Goal: Transaction & Acquisition: Purchase product/service

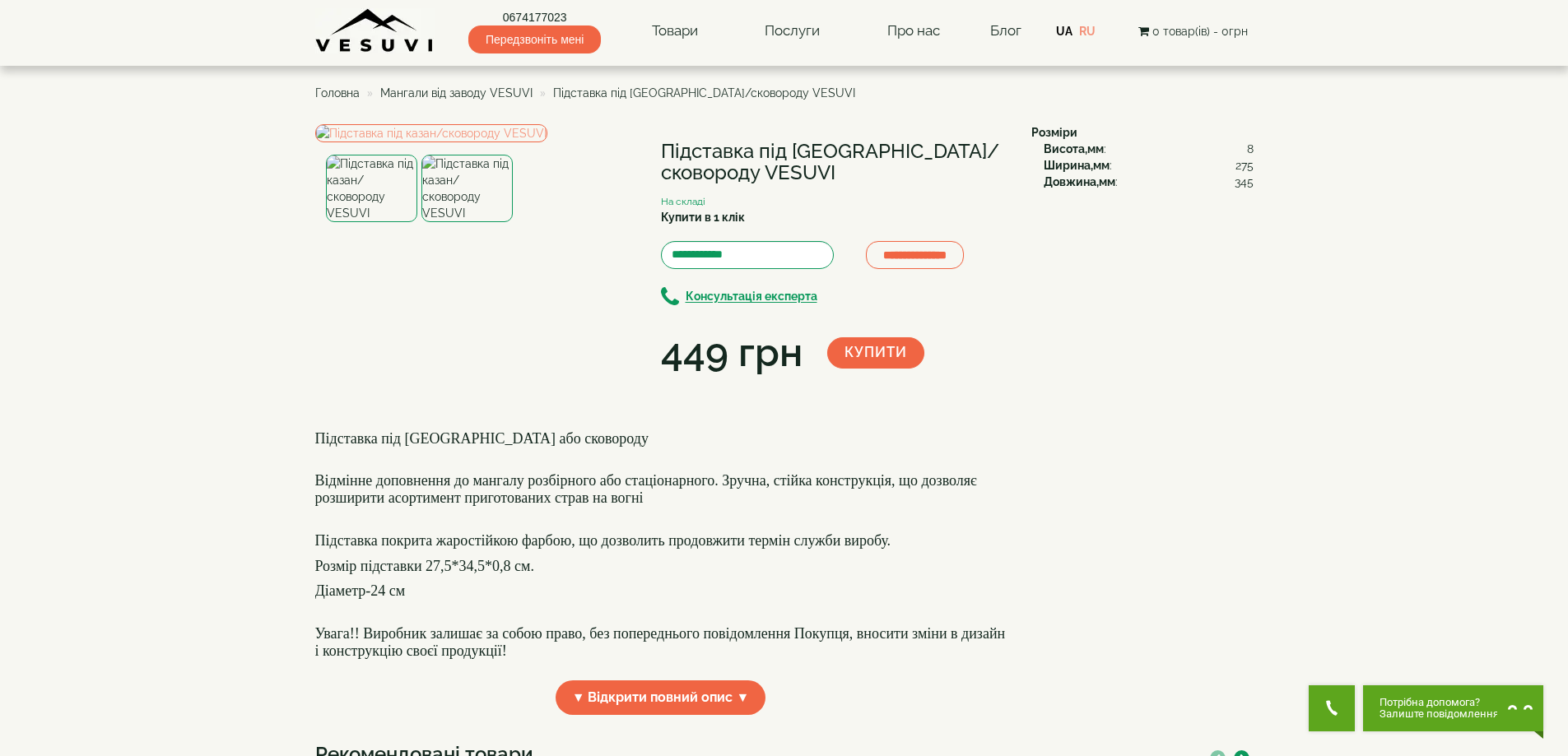
click at [384, 222] on img at bounding box center [371, 188] width 91 height 67
click at [478, 143] on img at bounding box center [431, 133] width 233 height 18
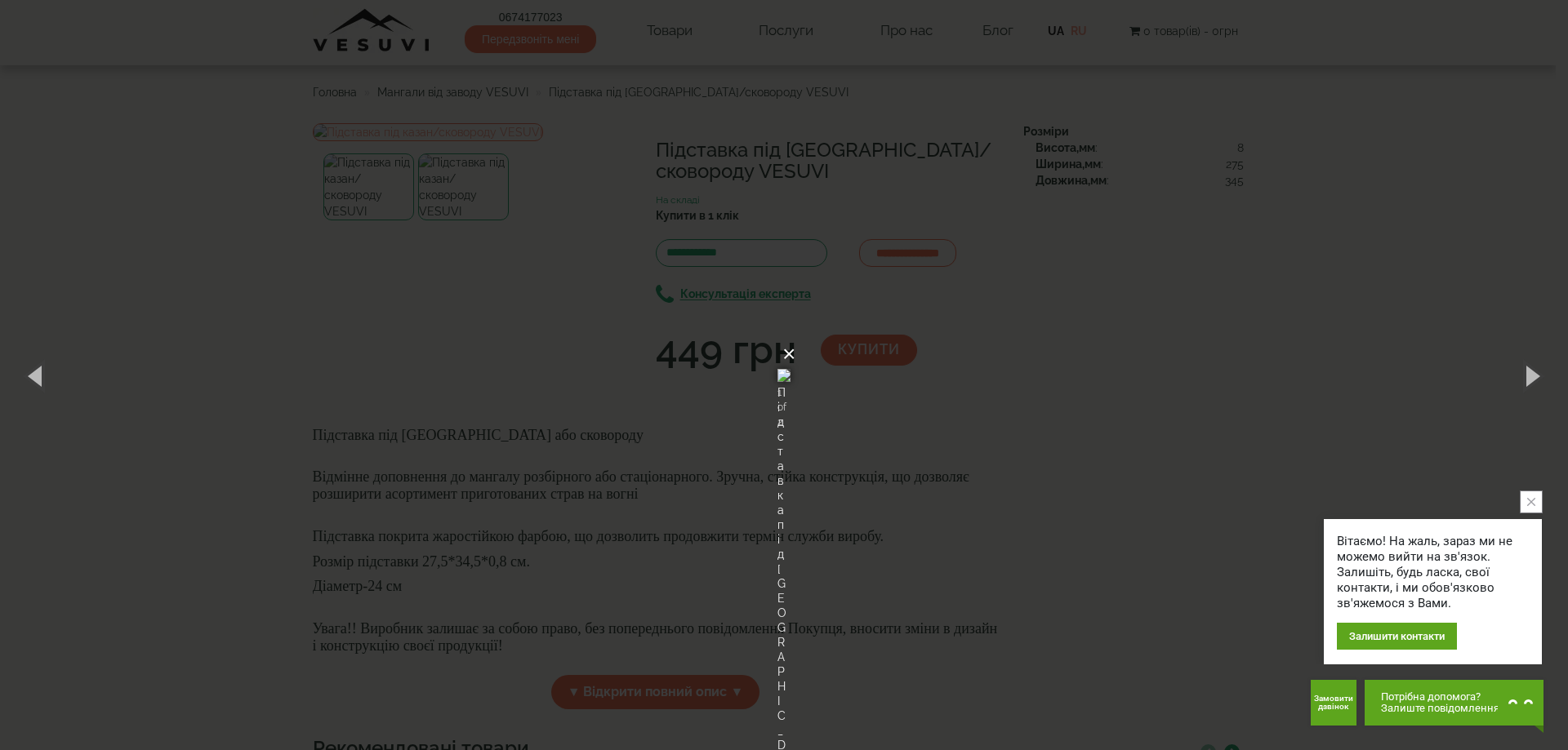
click at [795, 336] on button "×" at bounding box center [789, 354] width 13 height 36
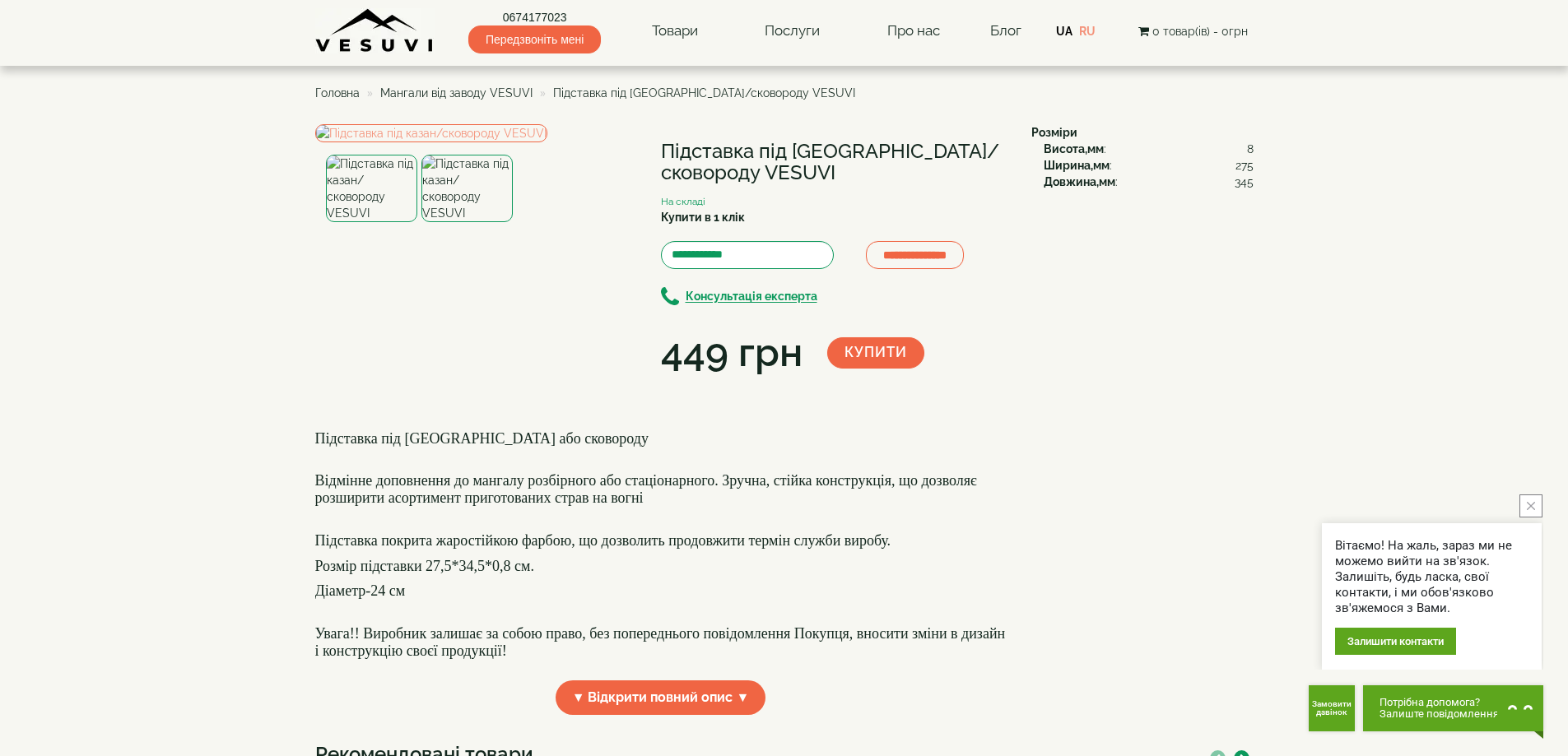
click at [487, 94] on span "Мангали від заводу VESUVI" at bounding box center [456, 93] width 152 height 13
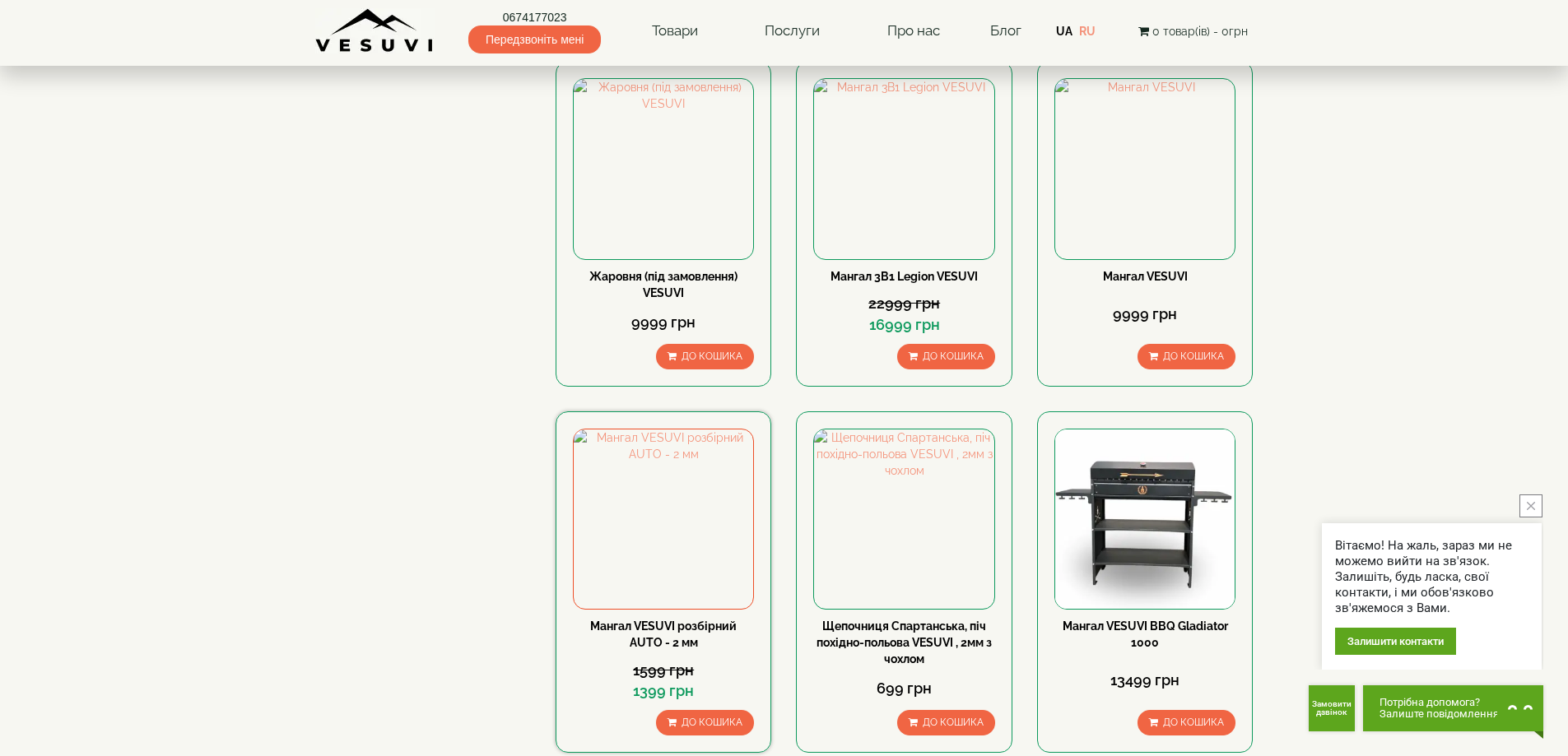
scroll to position [905, 0]
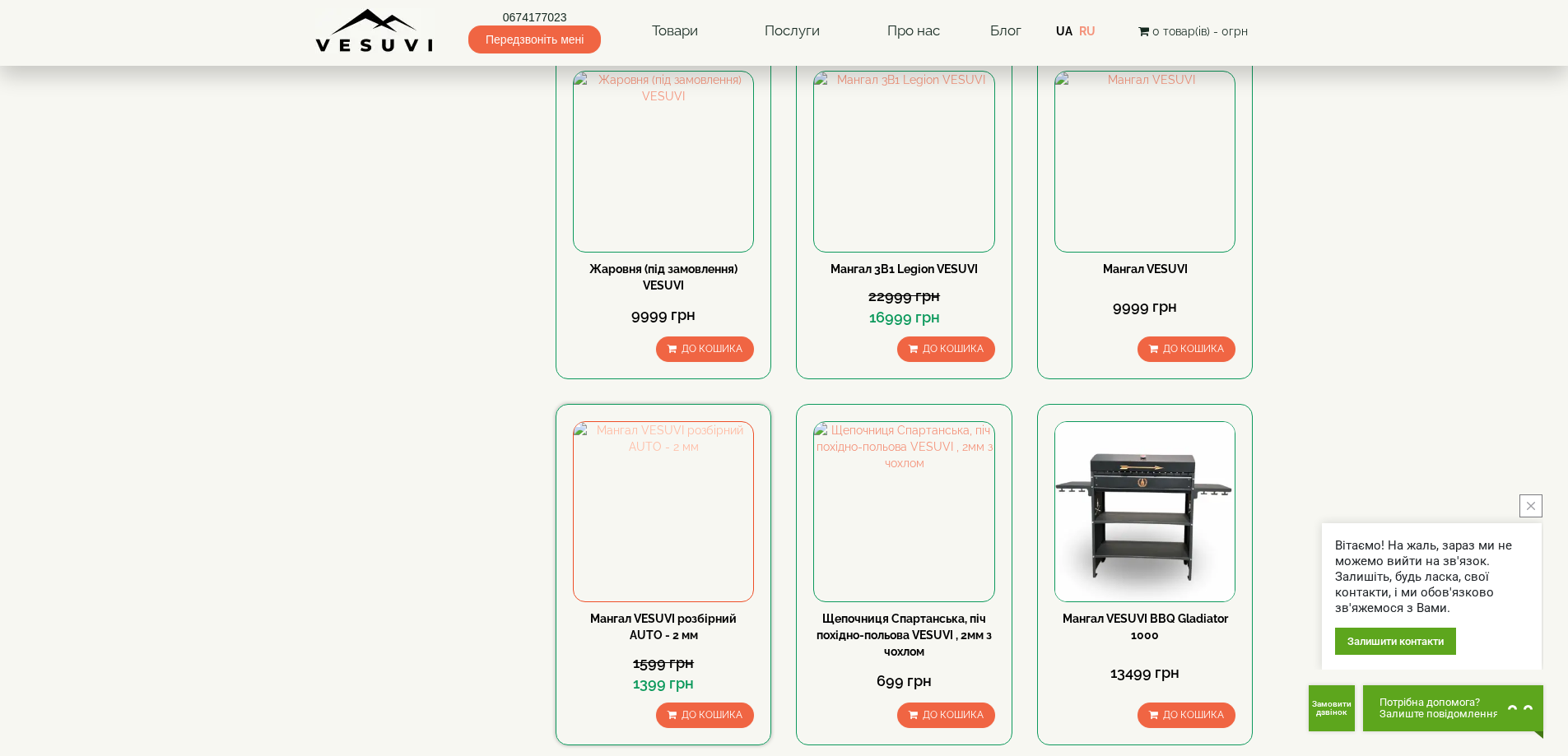
click at [677, 422] on img at bounding box center [664, 512] width 180 height 180
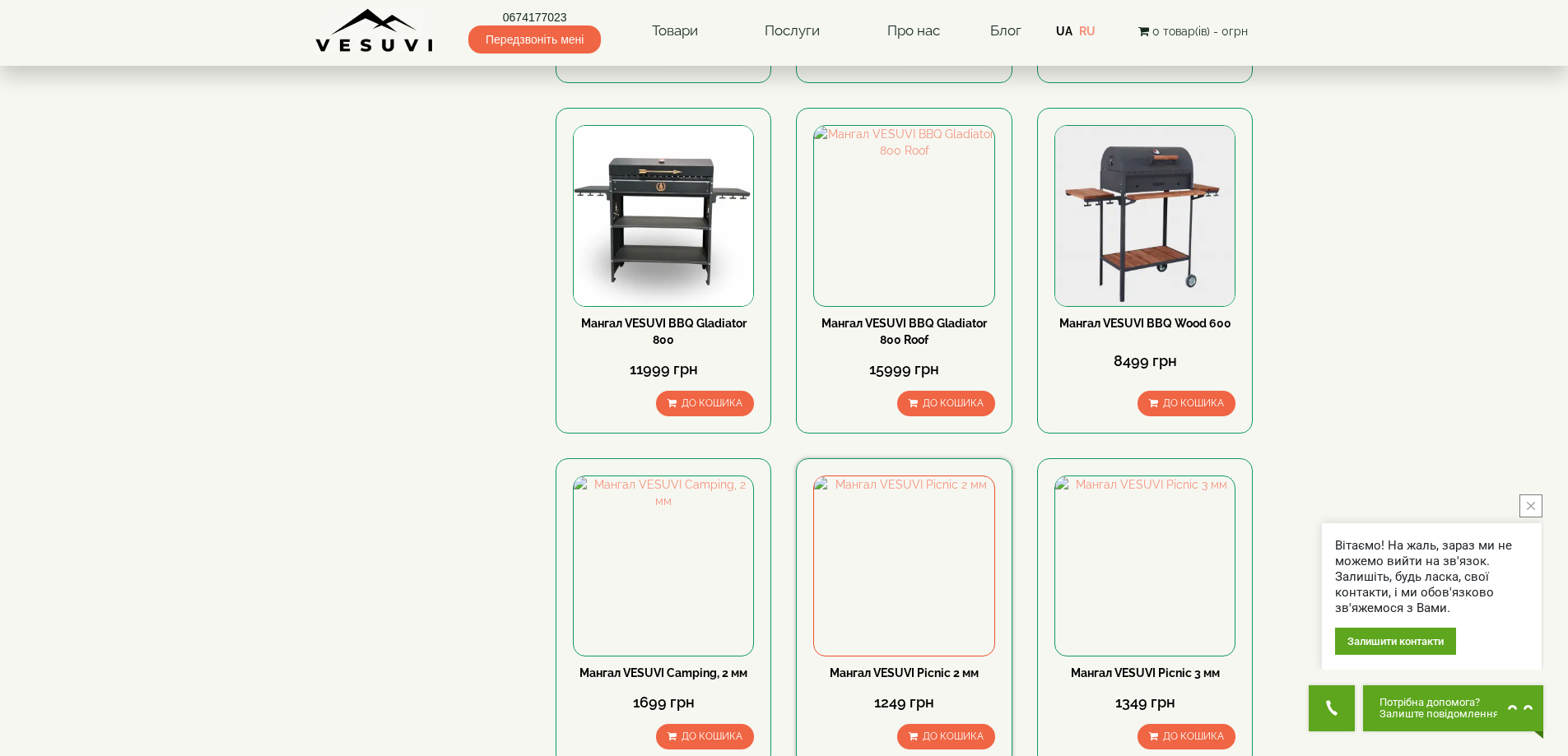
scroll to position [1947, 0]
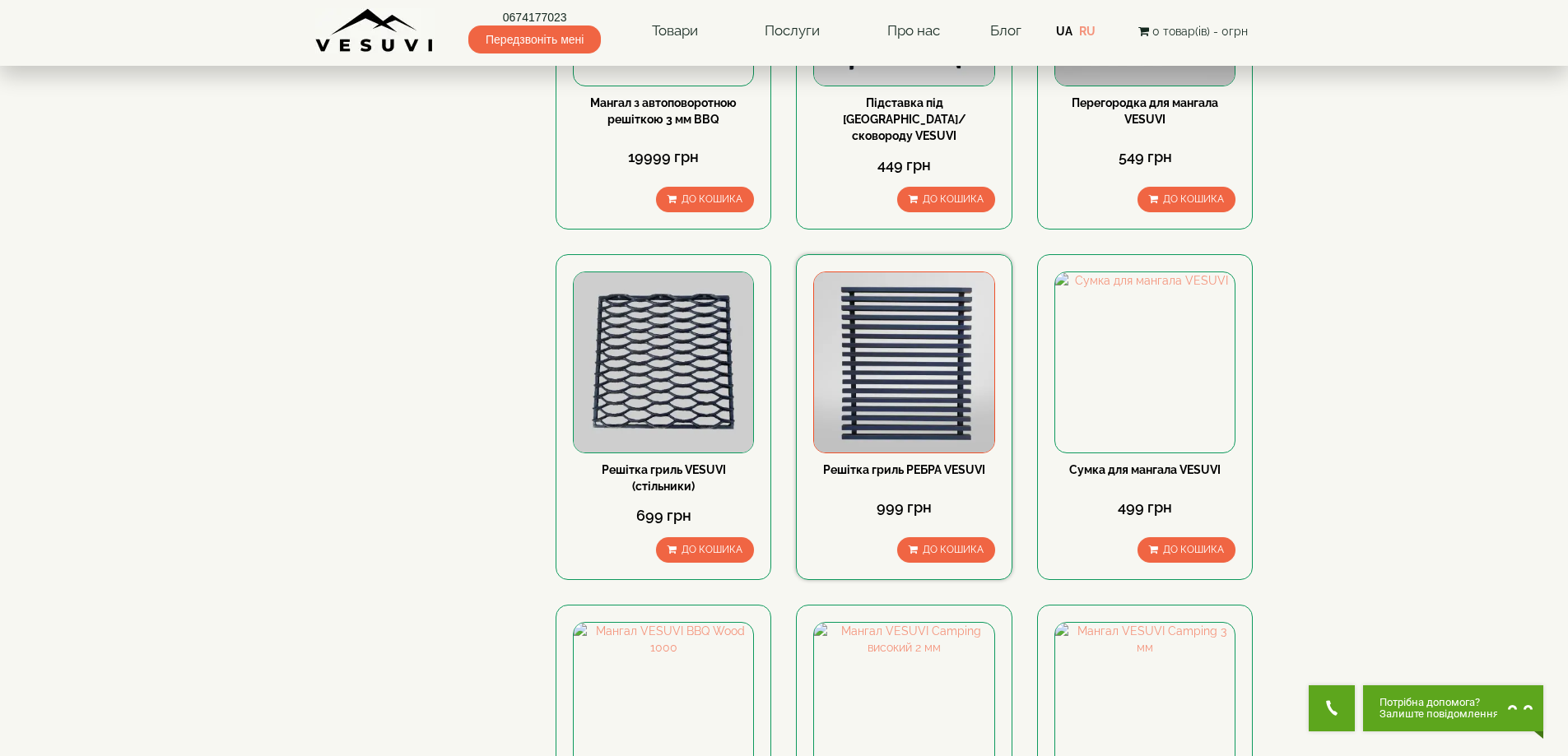
scroll to position [1811, 0]
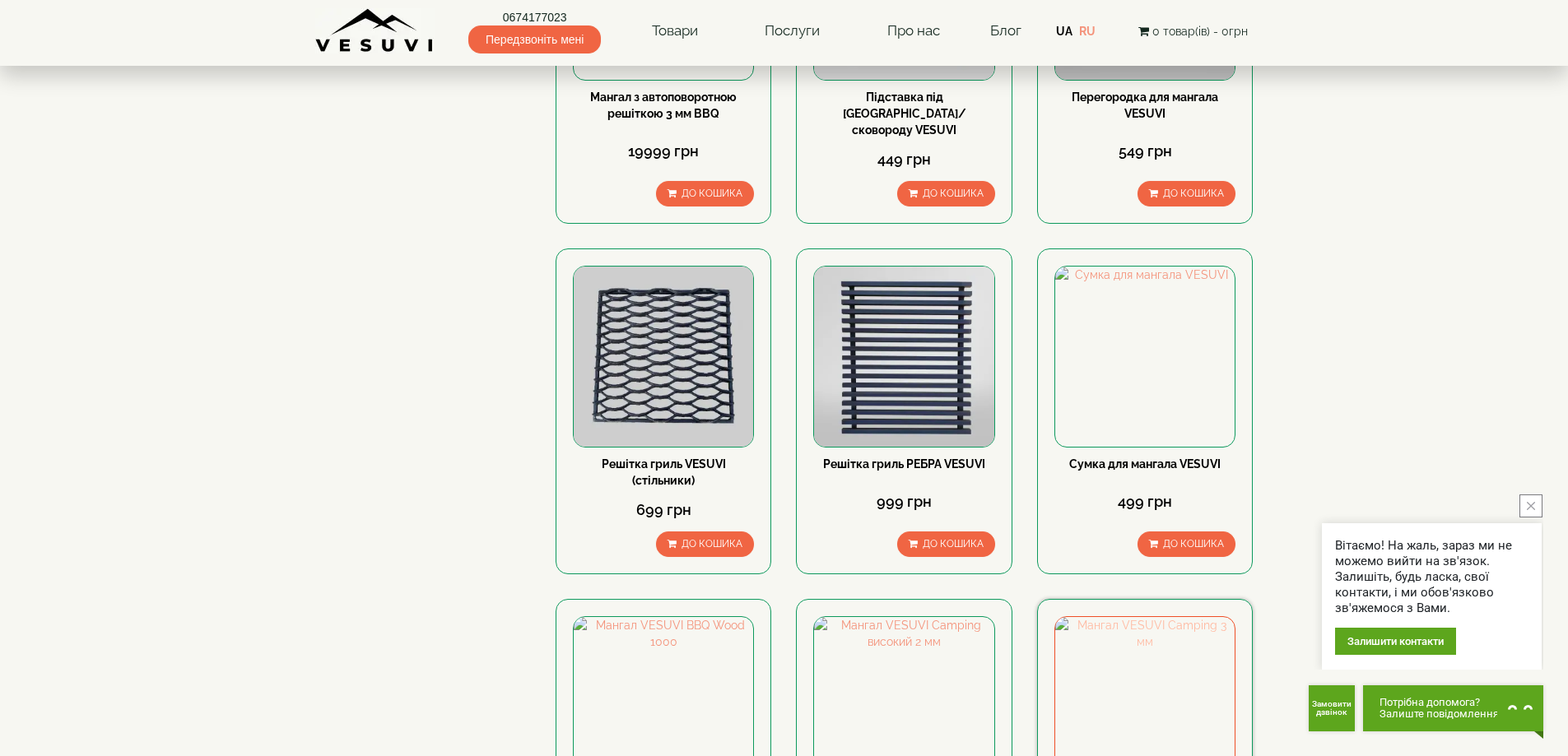
click at [1141, 618] on img at bounding box center [1145, 707] width 180 height 180
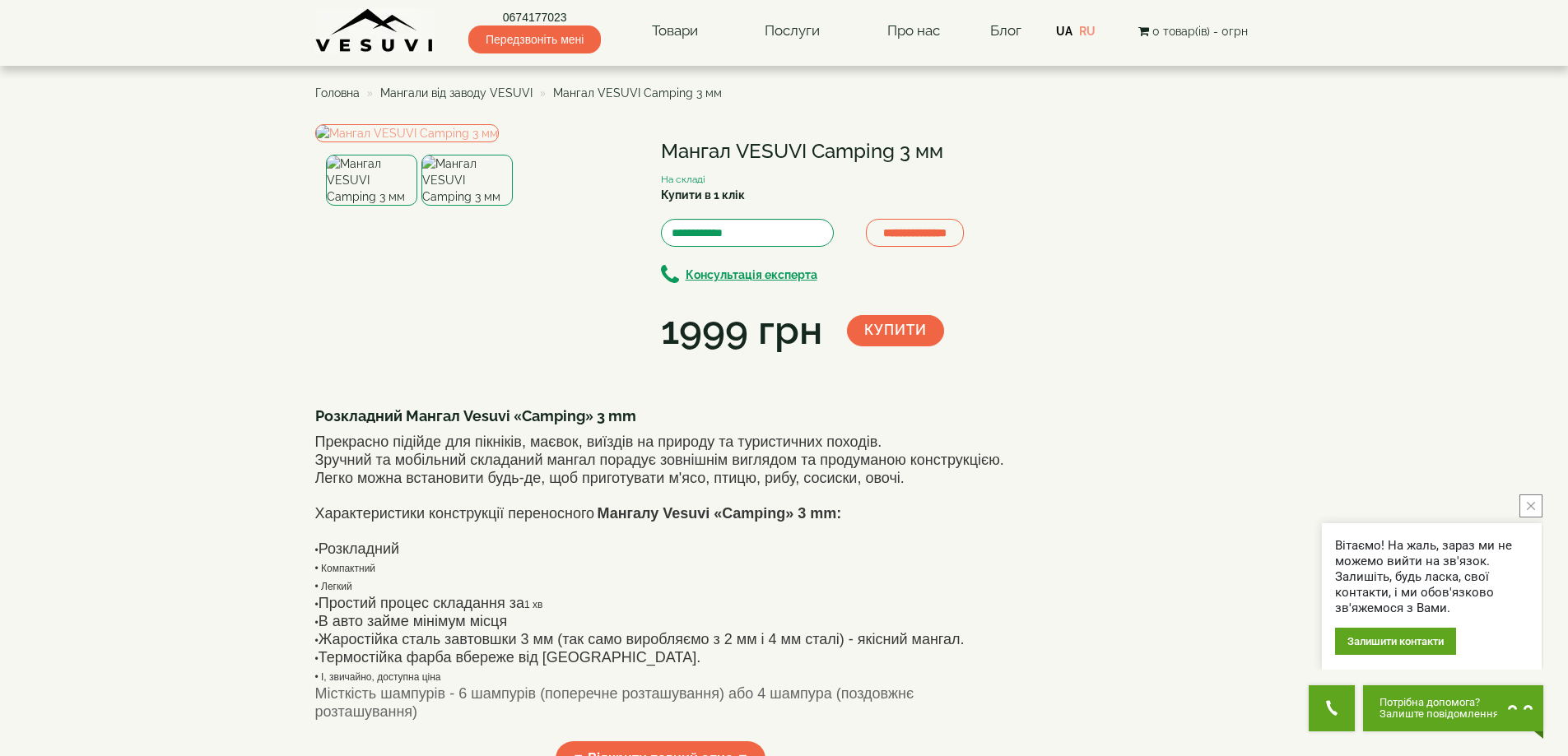
click at [476, 206] on img at bounding box center [467, 180] width 91 height 51
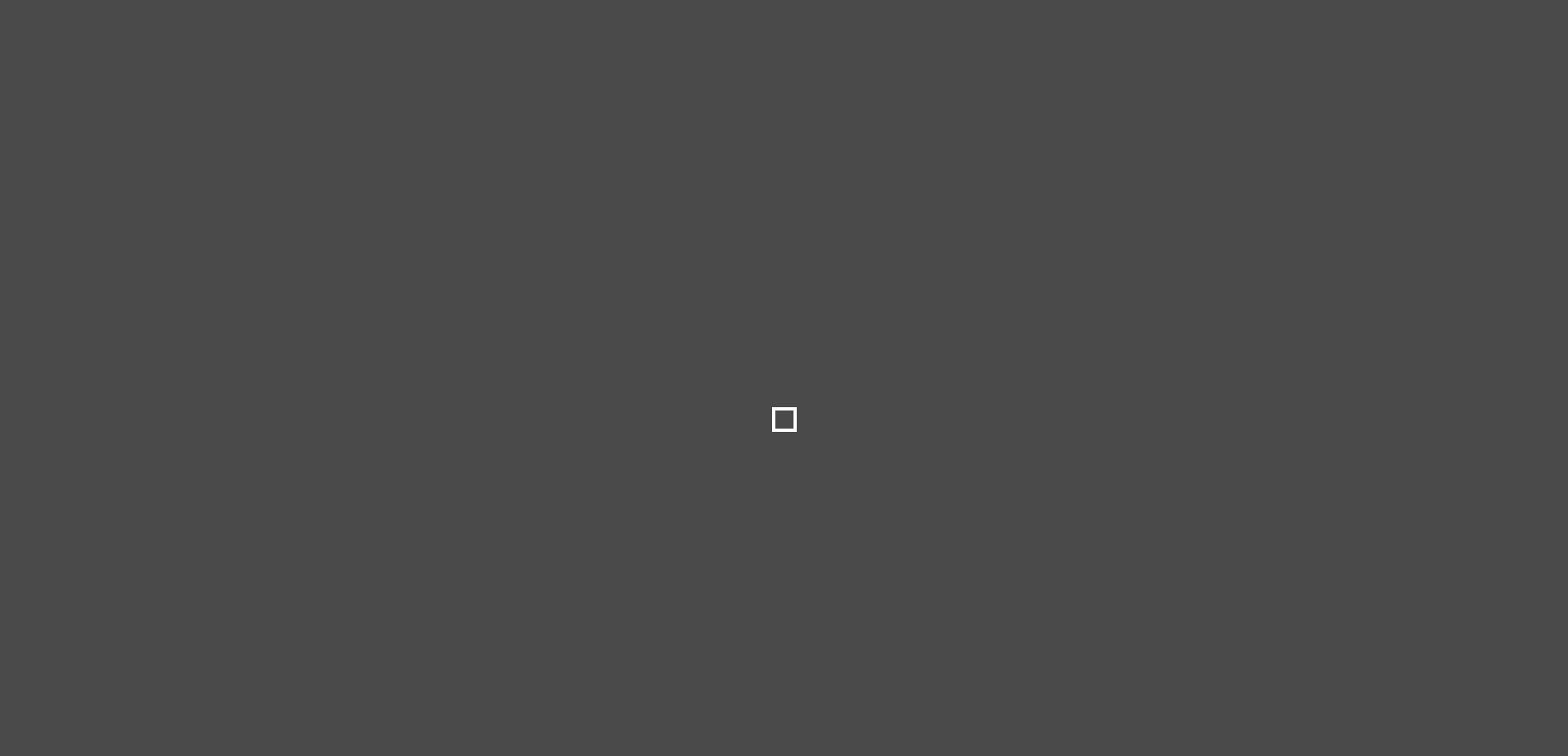
select select
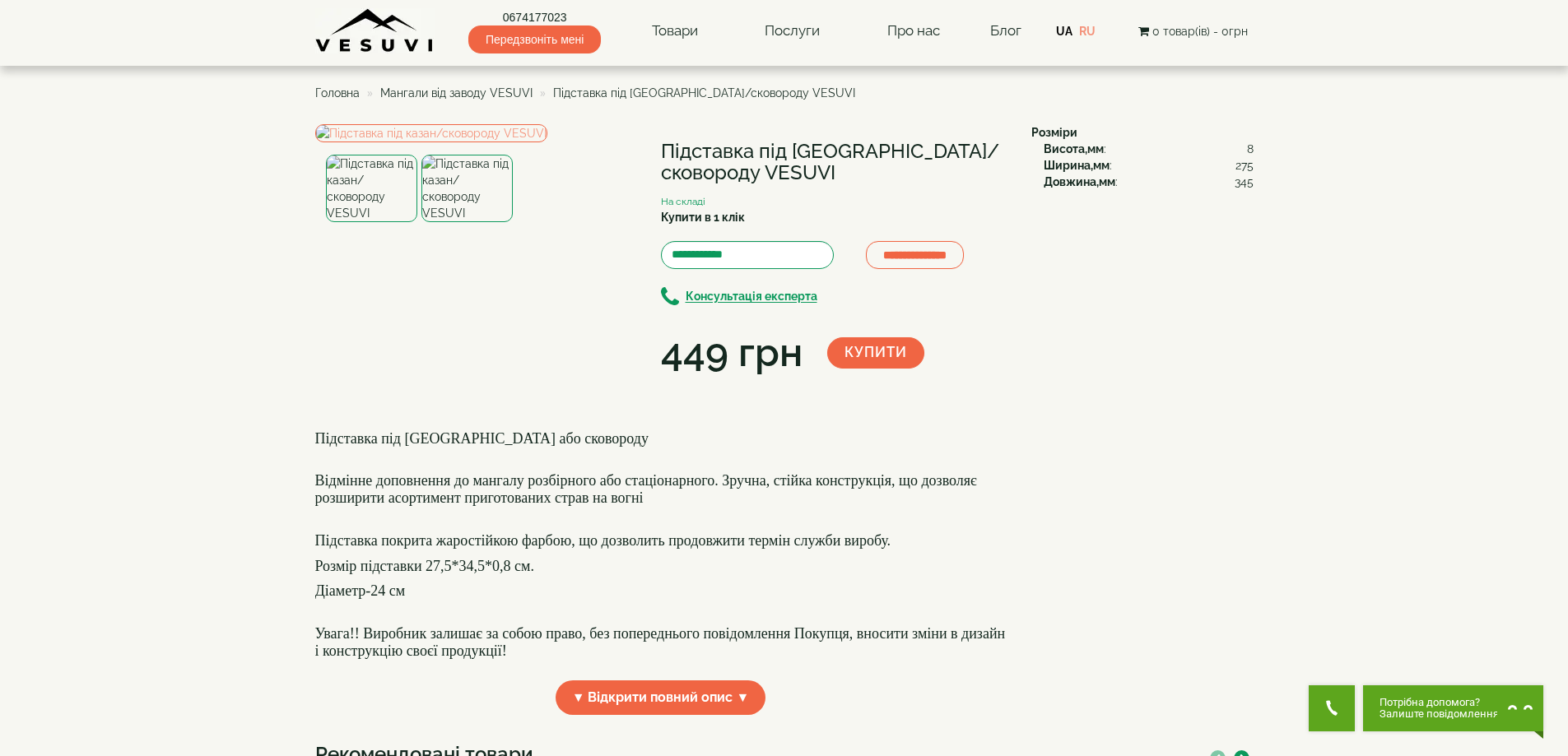
click at [459, 222] on img at bounding box center [467, 188] width 91 height 67
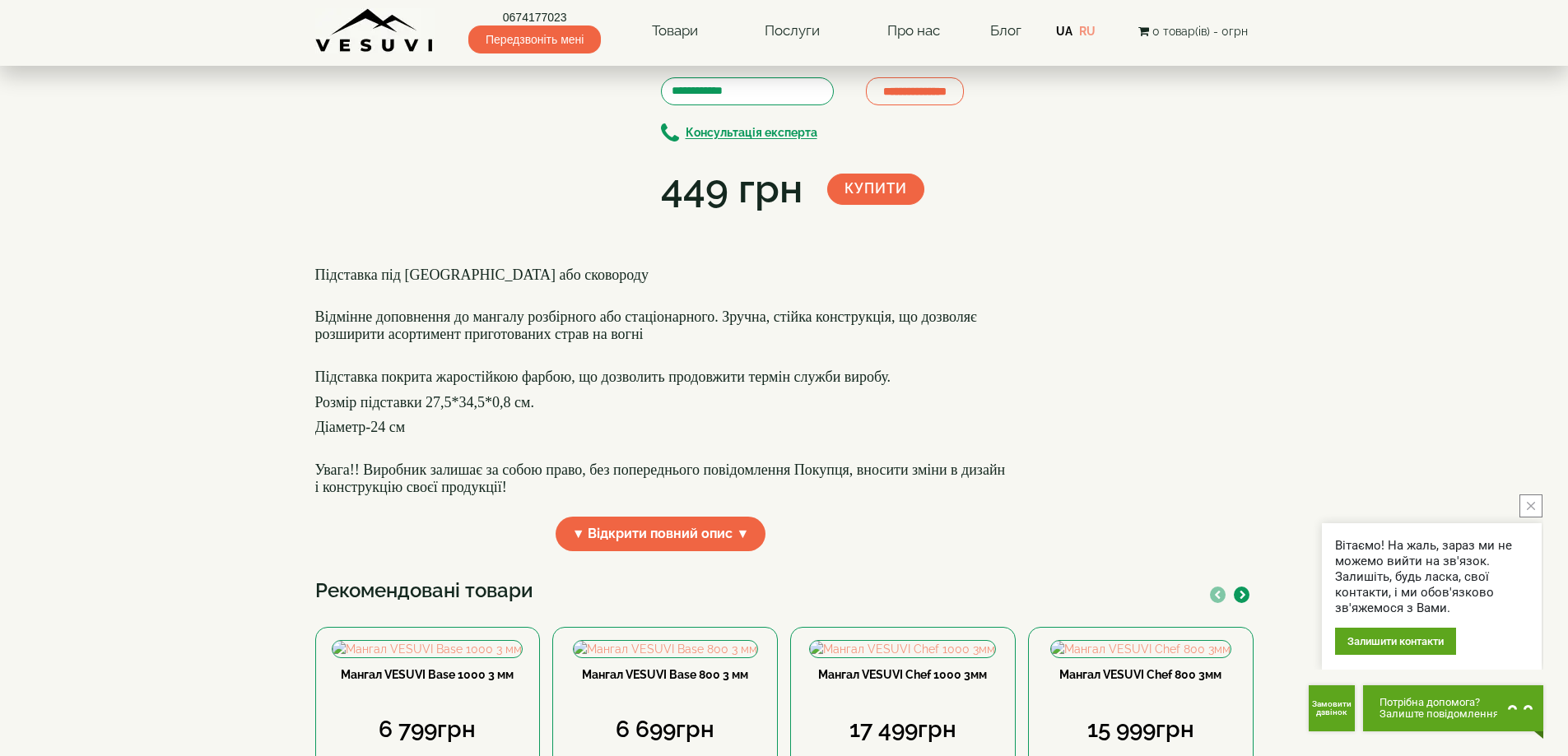
scroll to position [164, 0]
